Goal: Task Accomplishment & Management: Manage account settings

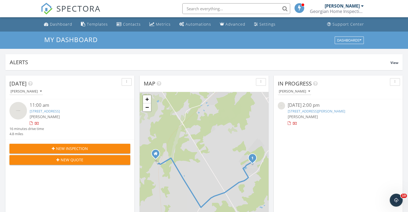
scroll to position [499, 416]
click at [60, 23] on div "Dashboard" at bounding box center [61, 24] width 22 height 5
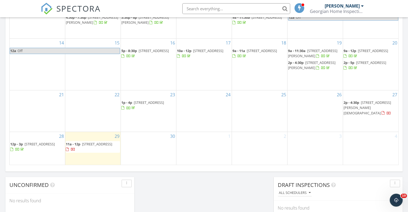
scroll to position [335, 0]
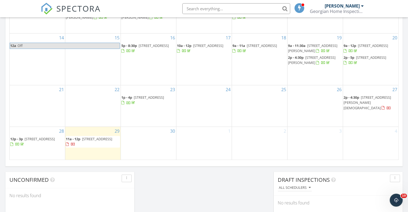
drag, startPoint x: 362, startPoint y: 105, endPoint x: 248, endPoint y: 173, distance: 132.8
click at [375, 107] on span "1 Waagosh Miikaans, Christian Island L9M 0A9" at bounding box center [366, 102] width 47 height 15
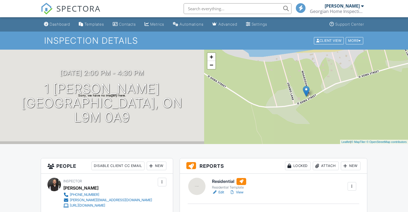
click at [353, 42] on div "More" at bounding box center [355, 40] width 18 height 7
click at [244, 42] on h1 "Inspection Details" at bounding box center [203, 40] width 319 height 9
click at [356, 39] on div "More" at bounding box center [355, 40] width 18 height 7
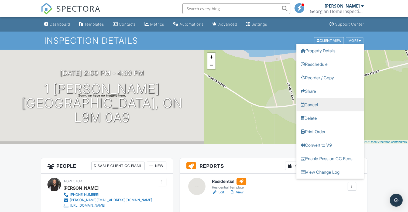
click at [308, 103] on link "Cancel" at bounding box center [329, 104] width 67 height 13
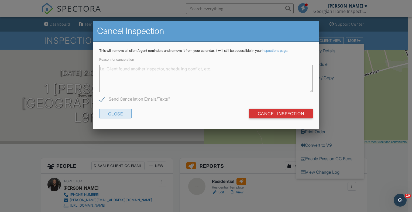
click at [124, 113] on div "Close" at bounding box center [115, 114] width 33 height 10
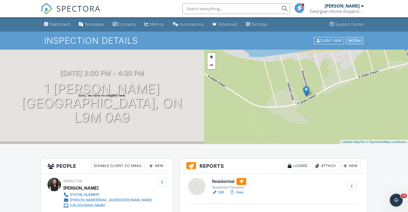
click at [360, 41] on div at bounding box center [359, 41] width 2 height 4
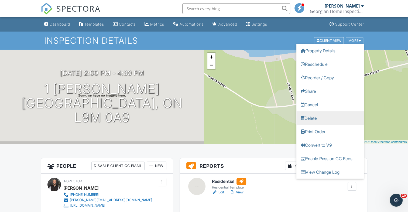
click at [311, 118] on link "Delete" at bounding box center [329, 117] width 67 height 13
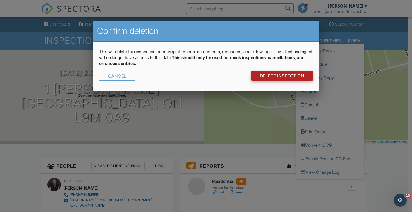
click at [261, 77] on link "DELETE Inspection" at bounding box center [282, 76] width 62 height 10
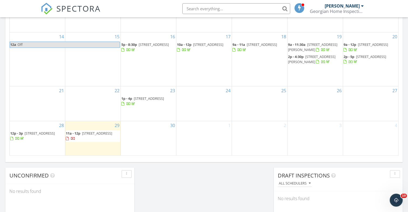
scroll to position [340, 0]
click at [89, 135] on span "[STREET_ADDRESS]" at bounding box center [97, 132] width 30 height 5
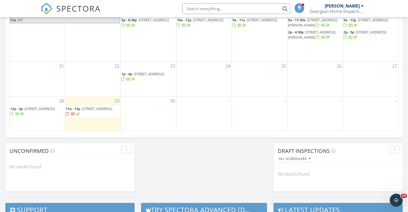
scroll to position [364, 0]
click at [12, 0] on nav "SPECTORA [PERSON_NAME] Georgian Home Inspection Role: Inspector Change Role Das…" at bounding box center [204, 8] width 408 height 17
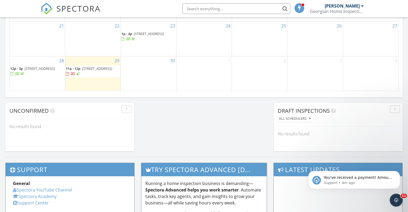
scroll to position [404, 0]
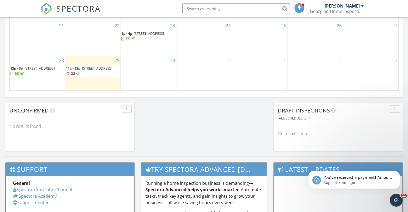
click at [91, 73] on span "11a - 12p [STREET_ADDRESS]" at bounding box center [93, 71] width 54 height 11
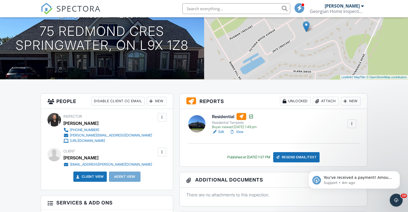
click at [221, 132] on link "Edit" at bounding box center [218, 131] width 12 height 5
